Goal: Task Accomplishment & Management: Use online tool/utility

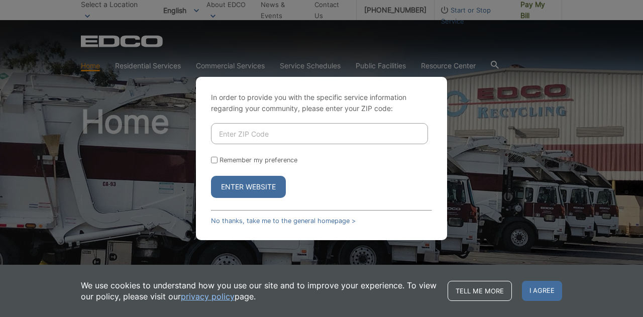
click at [263, 132] on input "Enter ZIP Code" at bounding box center [319, 133] width 217 height 21
type input "92083"
click at [207, 158] on div "In order to provide you with the specific service information regarding your co…" at bounding box center [321, 158] width 251 height 163
click at [214, 158] on input "Remember my preference" at bounding box center [214, 160] width 7 height 7
checkbox input "true"
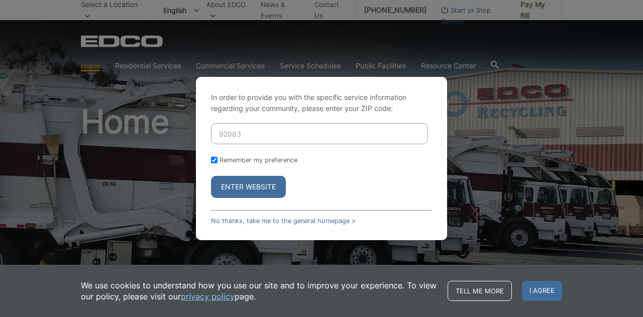
checkbox input "true"
click at [241, 185] on button "Enter Website" at bounding box center [248, 187] width 75 height 22
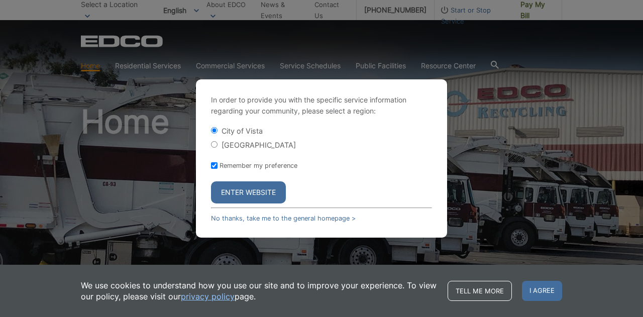
click at [258, 194] on button "Enter Website" at bounding box center [248, 192] width 75 height 22
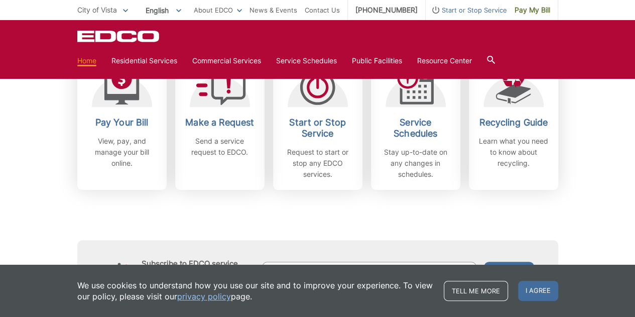
scroll to position [315, 0]
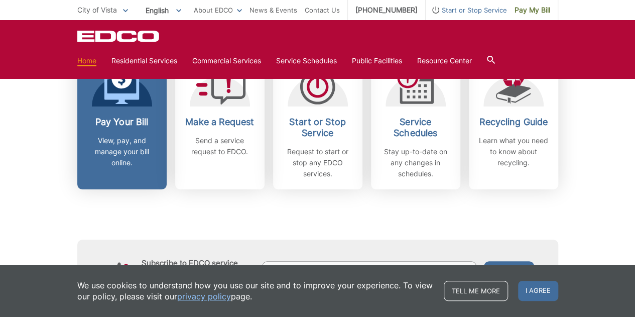
click at [114, 101] on icon at bounding box center [121, 86] width 35 height 36
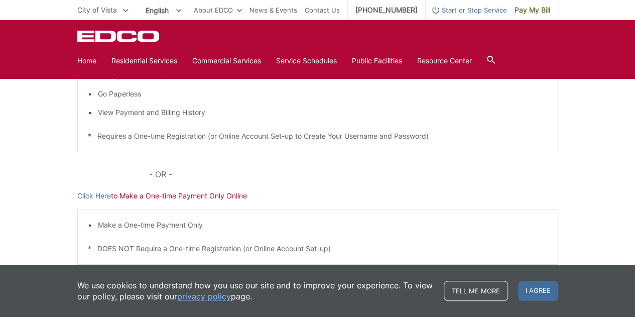
scroll to position [255, 0]
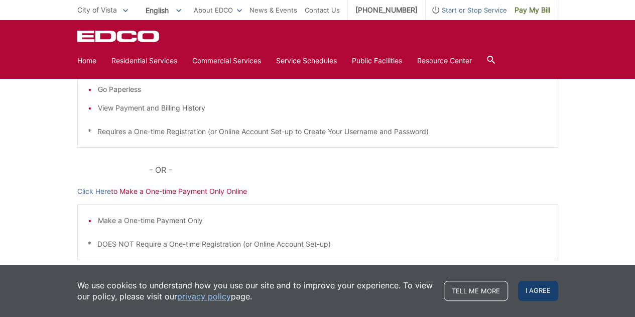
click at [525, 289] on span "I agree" at bounding box center [538, 291] width 40 height 20
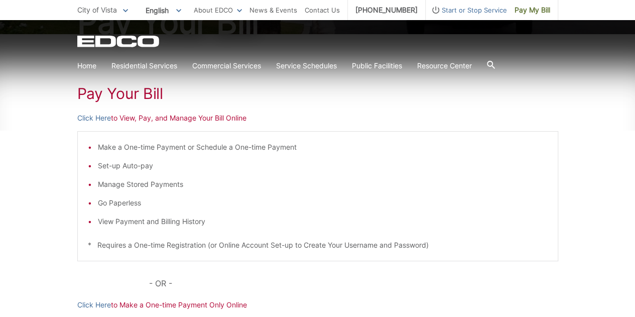
scroll to position [141, 0]
click at [151, 93] on h1 "Pay Your Bill" at bounding box center [317, 94] width 481 height 18
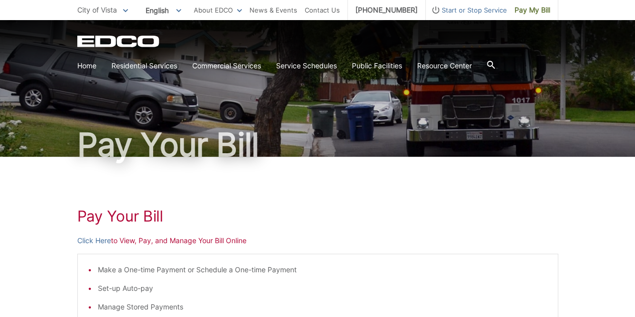
scroll to position [20, 0]
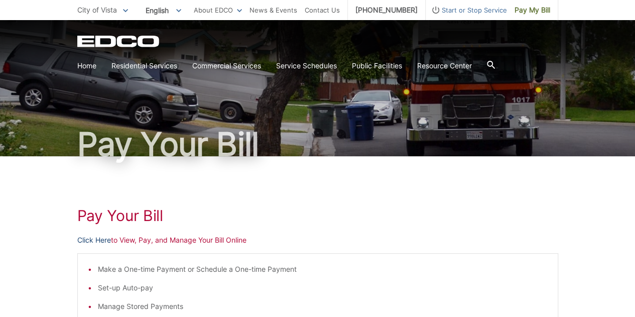
click at [94, 236] on link "Click Here" at bounding box center [94, 240] width 34 height 11
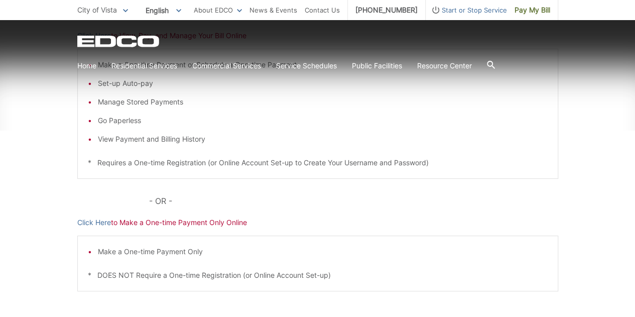
scroll to position [314, 0]
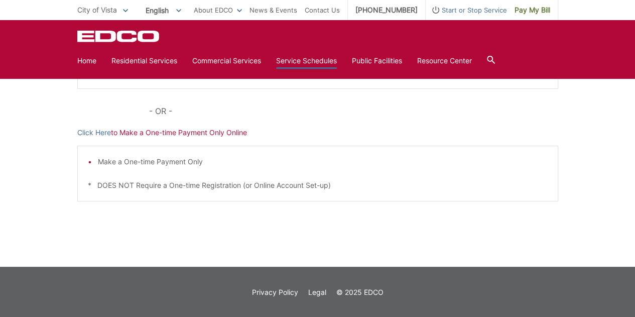
click at [325, 60] on link "Service Schedules" at bounding box center [306, 60] width 61 height 11
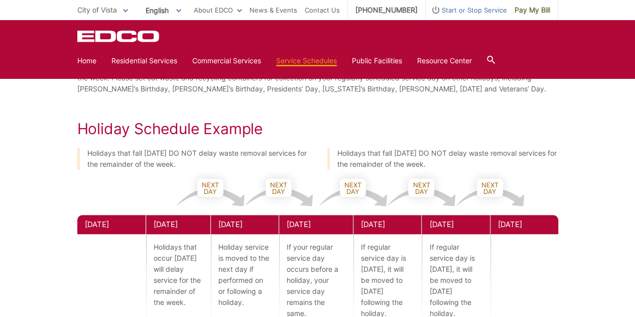
scroll to position [414, 0]
